Goal: Find specific page/section: Find specific page/section

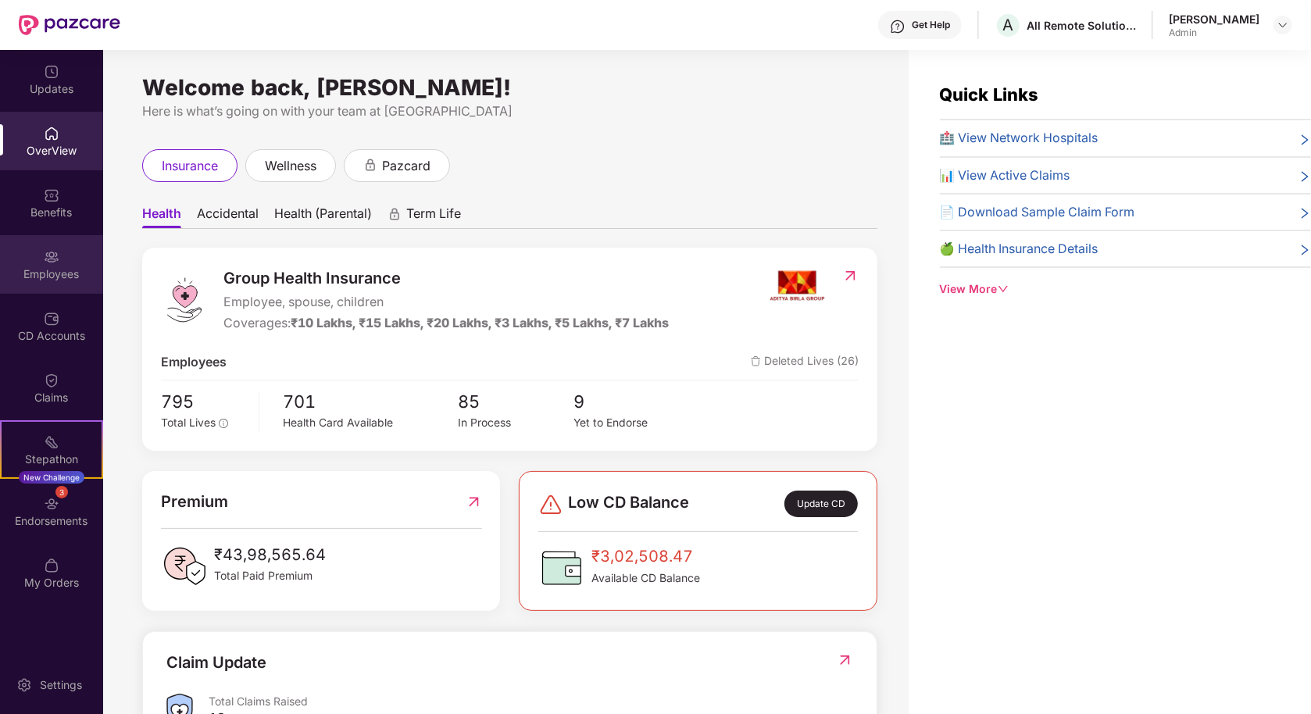
click at [40, 288] on div "Employees" at bounding box center [51, 264] width 103 height 59
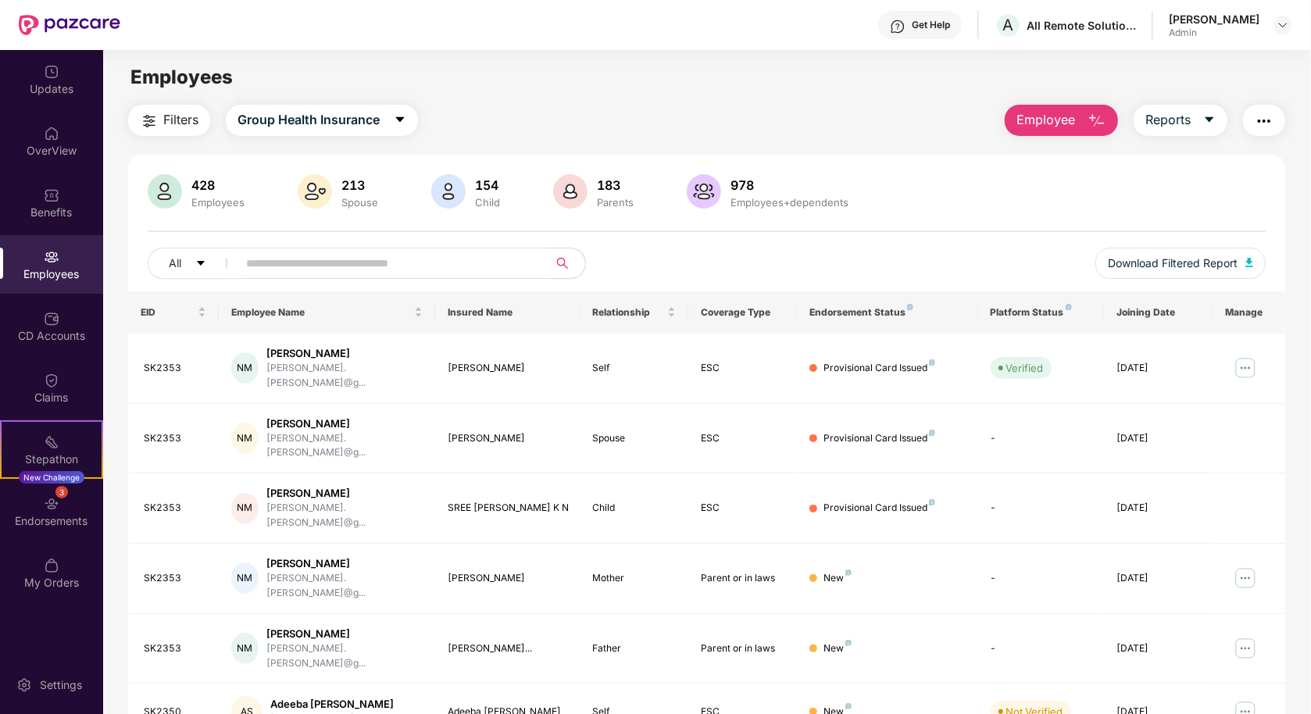
click at [337, 266] on input "text" at bounding box center [386, 263] width 280 height 23
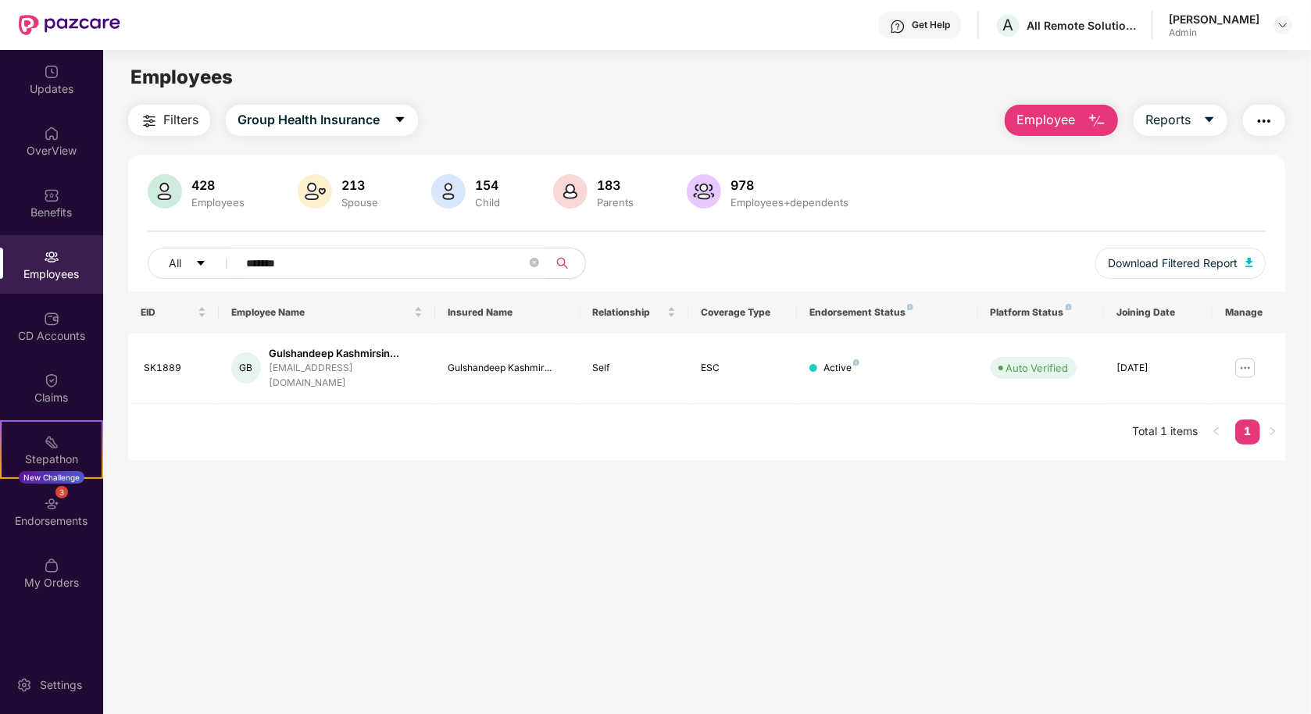
type input "*******"
